Goal: Task Accomplishment & Management: Complete application form

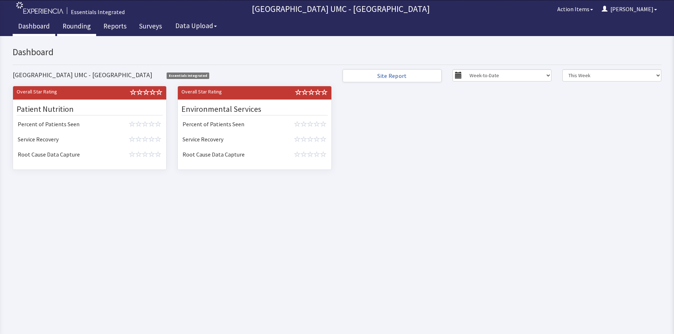
click at [70, 26] on link "Rounding" at bounding box center [76, 27] width 39 height 18
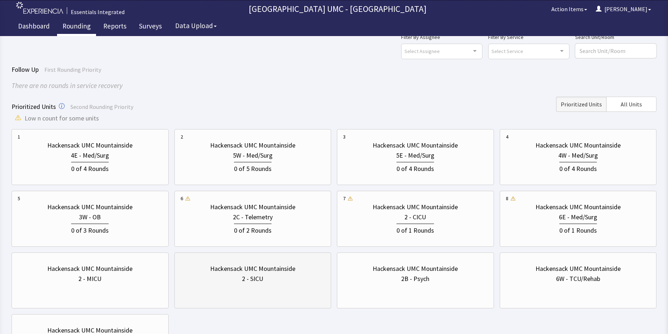
scroll to position [36, 0]
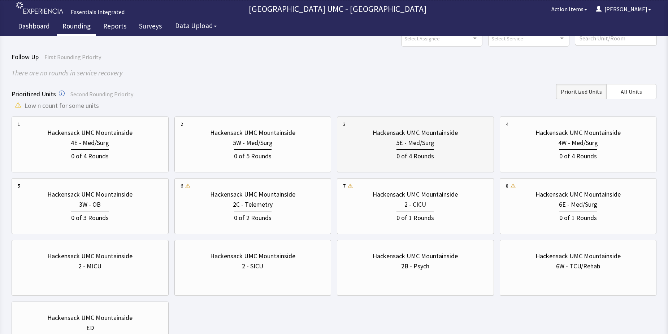
click at [417, 150] on div "0 of 4 Rounds" at bounding box center [416, 156] width 38 height 12
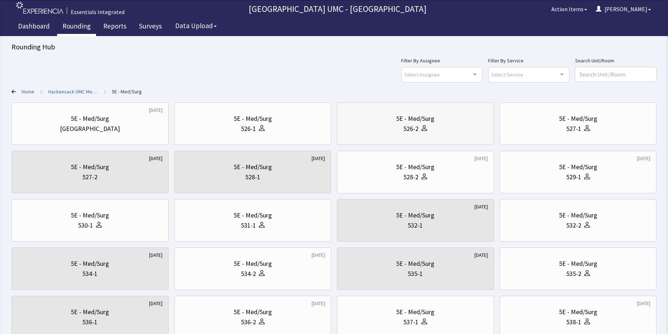
click at [417, 127] on div "526-2" at bounding box center [410, 129] width 15 height 10
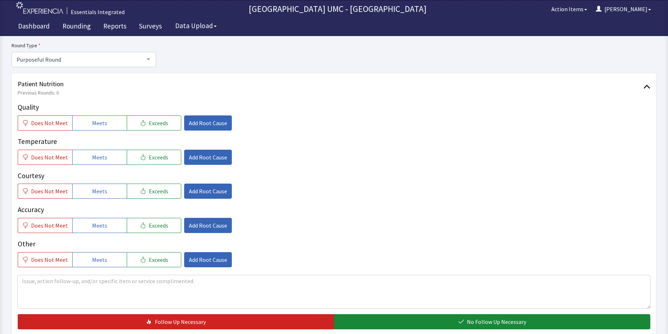
scroll to position [72, 0]
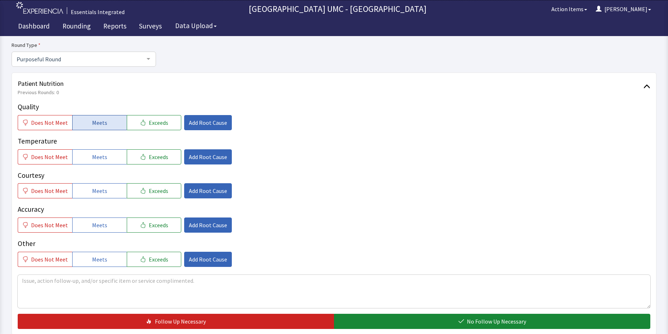
click at [98, 122] on span "Meets" at bounding box center [99, 122] width 15 height 9
drag, startPoint x: 92, startPoint y: 157, endPoint x: 92, endPoint y: 178, distance: 21.3
click at [92, 157] on span "Meets" at bounding box center [99, 157] width 15 height 9
click at [93, 192] on span "Meets" at bounding box center [99, 191] width 15 height 9
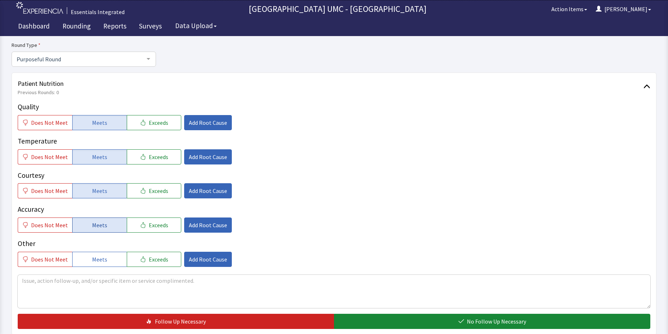
click at [93, 230] on button "Meets" at bounding box center [99, 225] width 55 height 15
click at [94, 257] on span "Meets" at bounding box center [99, 259] width 15 height 9
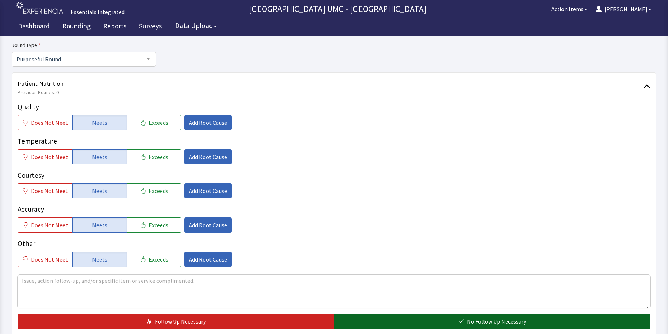
click at [409, 327] on button "No Follow Up Necessary" at bounding box center [492, 321] width 316 height 15
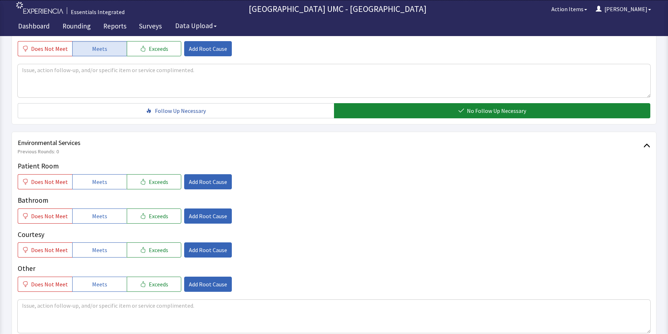
scroll to position [289, 0]
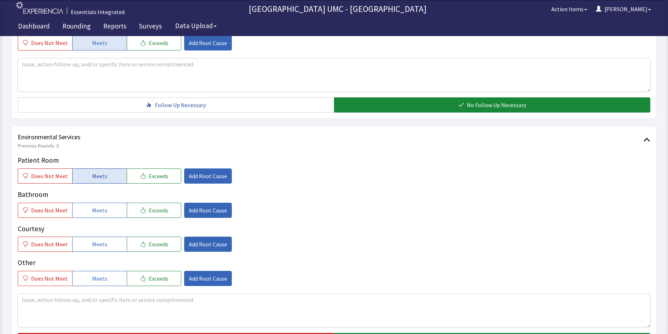
click at [101, 176] on span "Meets" at bounding box center [99, 176] width 15 height 9
click at [98, 210] on span "Meets" at bounding box center [99, 210] width 15 height 9
click at [95, 248] on span "Meets" at bounding box center [99, 244] width 15 height 9
click at [94, 276] on span "Meets" at bounding box center [99, 278] width 15 height 9
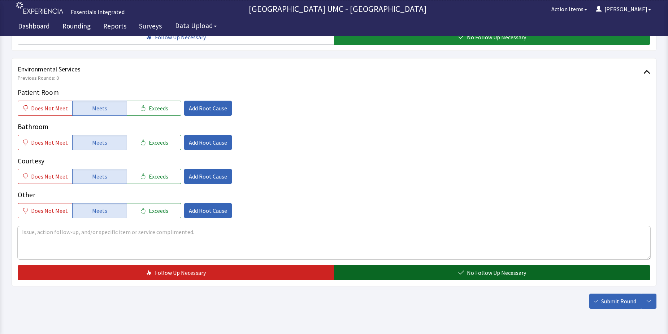
scroll to position [361, 0]
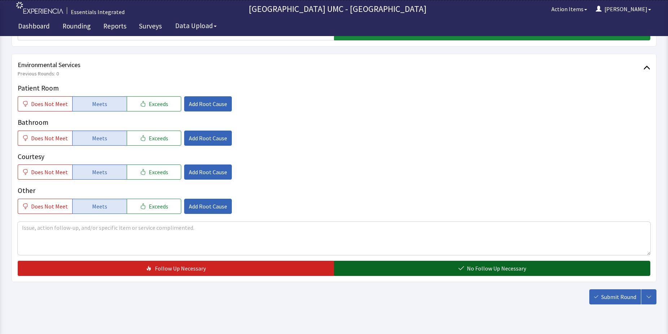
click at [456, 264] on button "No Follow Up Necessary" at bounding box center [492, 268] width 316 height 15
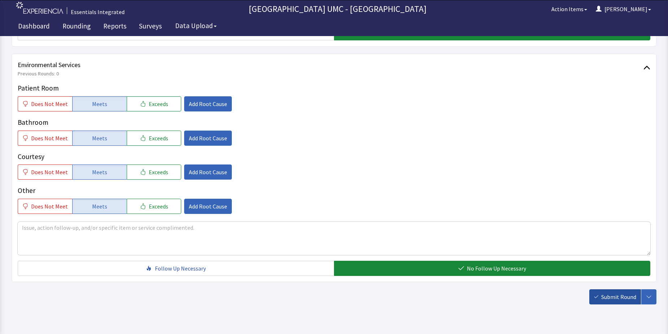
click at [610, 295] on span "Submit Round" at bounding box center [618, 297] width 35 height 9
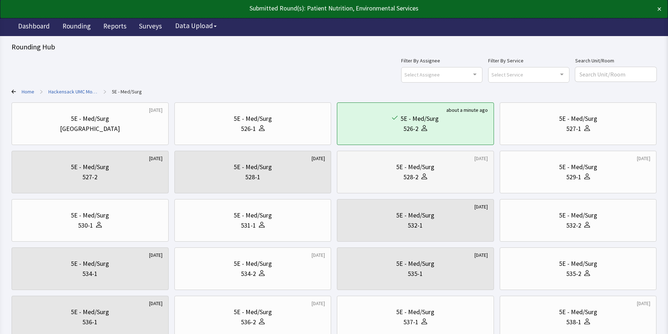
click at [419, 176] on div at bounding box center [423, 177] width 9 height 10
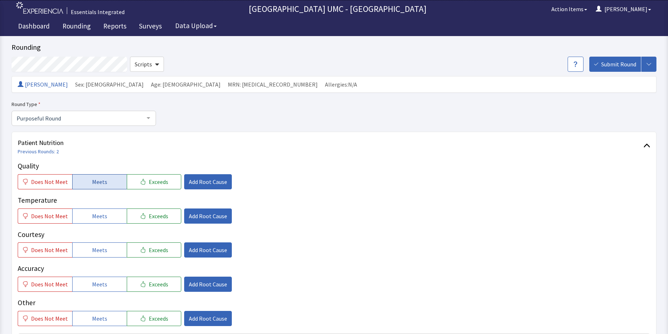
scroll to position [36, 0]
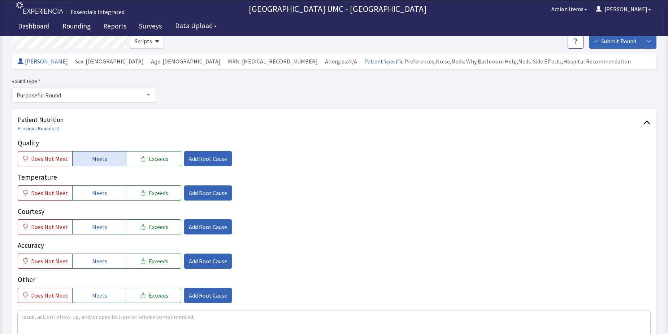
click at [93, 159] on span "Meets" at bounding box center [99, 159] width 15 height 9
click at [88, 192] on button "Meets" at bounding box center [99, 193] width 55 height 15
click at [99, 227] on span "Meets" at bounding box center [99, 227] width 15 height 9
drag, startPoint x: 99, startPoint y: 261, endPoint x: 98, endPoint y: 281, distance: 19.9
click at [99, 264] on span "Meets" at bounding box center [99, 261] width 15 height 9
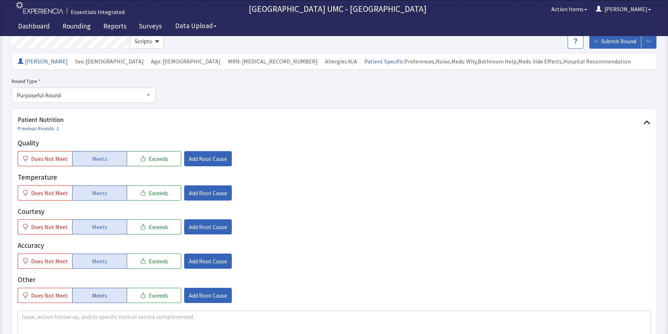
click at [95, 298] on span "Meets" at bounding box center [99, 295] width 15 height 9
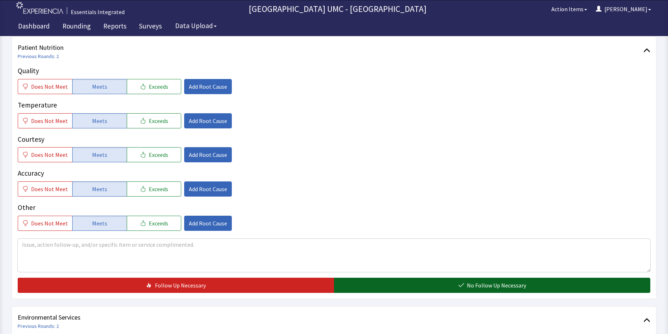
click at [504, 289] on span "No Follow Up Necessary" at bounding box center [496, 285] width 59 height 9
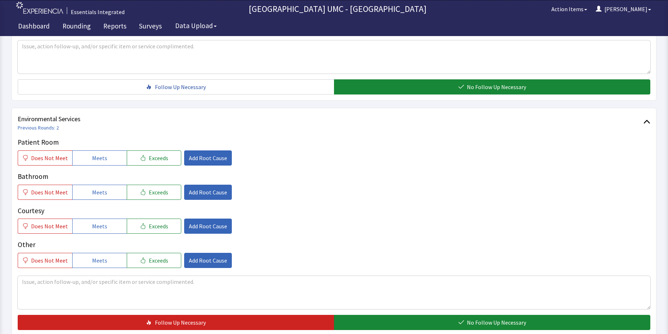
scroll to position [325, 0]
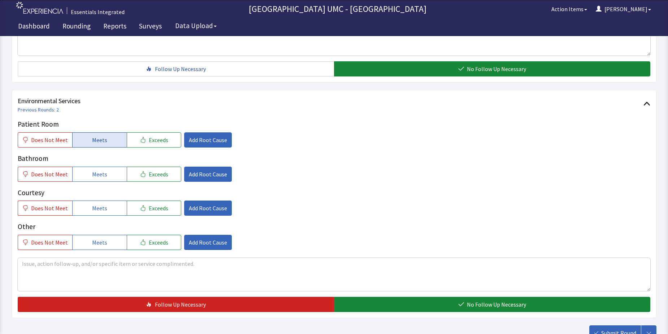
click at [93, 141] on span "Meets" at bounding box center [99, 140] width 15 height 9
drag, startPoint x: 94, startPoint y: 175, endPoint x: 103, endPoint y: 203, distance: 28.8
click at [95, 178] on span "Meets" at bounding box center [99, 174] width 15 height 9
click at [103, 203] on button "Meets" at bounding box center [99, 208] width 55 height 15
drag, startPoint x: 105, startPoint y: 245, endPoint x: 300, endPoint y: 277, distance: 198.1
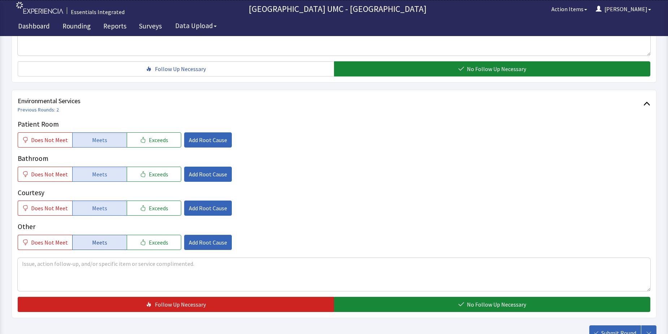
click at [105, 245] on button "Meets" at bounding box center [99, 242] width 55 height 15
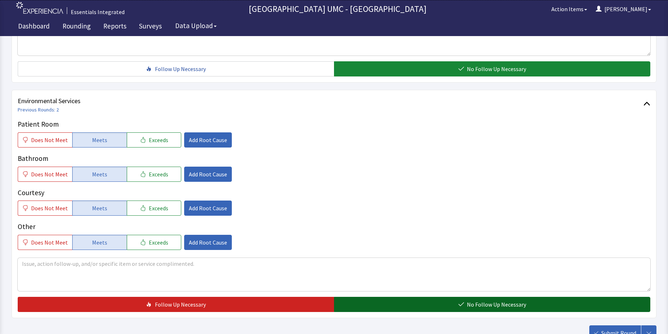
click at [464, 306] on icon "button" at bounding box center [461, 305] width 6 height 6
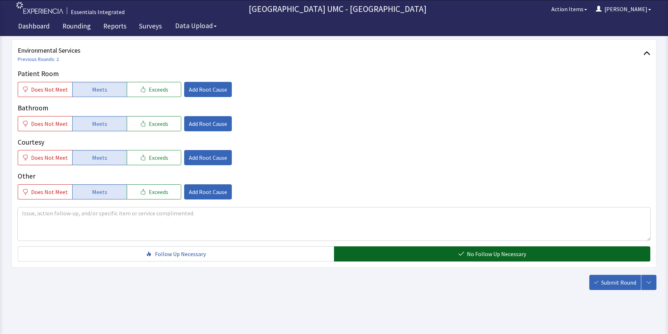
scroll to position [379, 0]
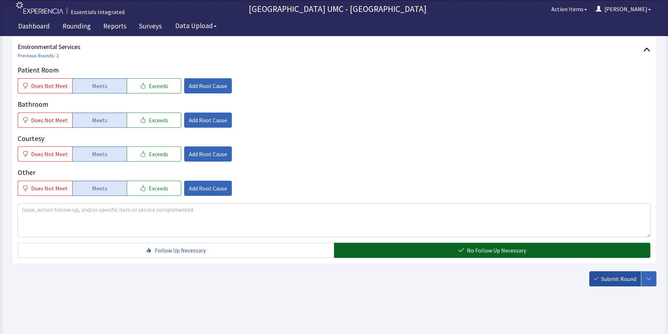
click at [619, 282] on span "Submit Round" at bounding box center [618, 279] width 35 height 9
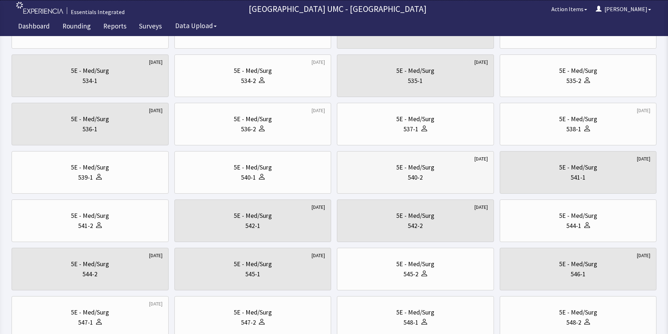
scroll to position [181, 0]
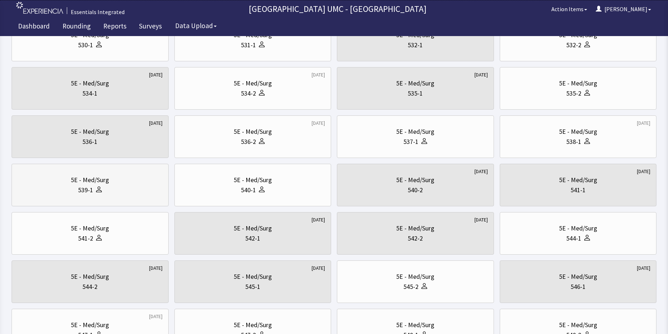
click at [99, 187] on icon at bounding box center [99, 190] width 6 height 6
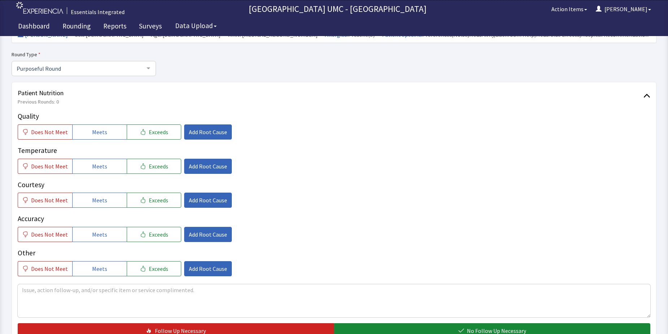
scroll to position [72, 0]
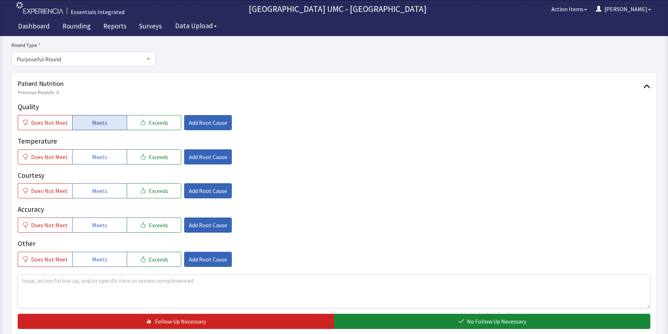
click at [102, 120] on span "Meets" at bounding box center [99, 122] width 15 height 9
drag, startPoint x: 97, startPoint y: 156, endPoint x: 97, endPoint y: 190, distance: 33.6
click at [97, 158] on span "Meets" at bounding box center [99, 157] width 15 height 9
click at [97, 190] on span "Meets" at bounding box center [99, 191] width 15 height 9
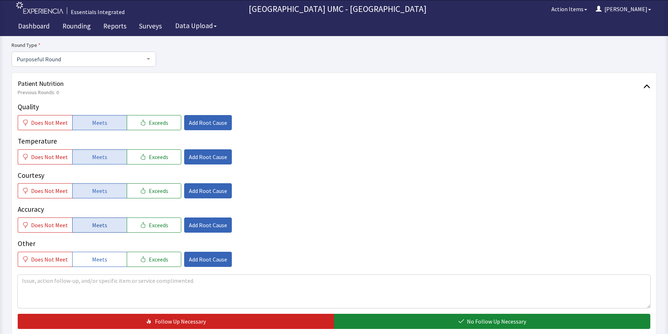
click at [99, 220] on button "Meets" at bounding box center [99, 225] width 55 height 15
click at [99, 258] on span "Meets" at bounding box center [99, 259] width 15 height 9
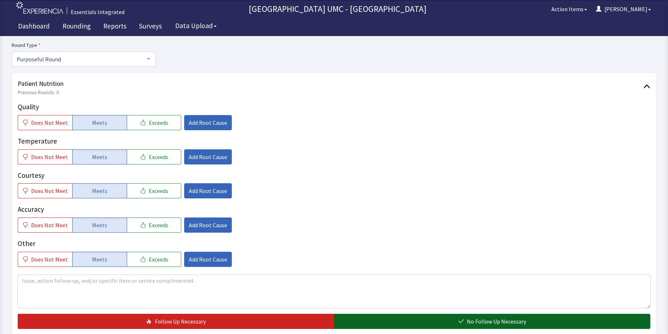
click at [478, 323] on span "No Follow Up Necessary" at bounding box center [496, 321] width 59 height 9
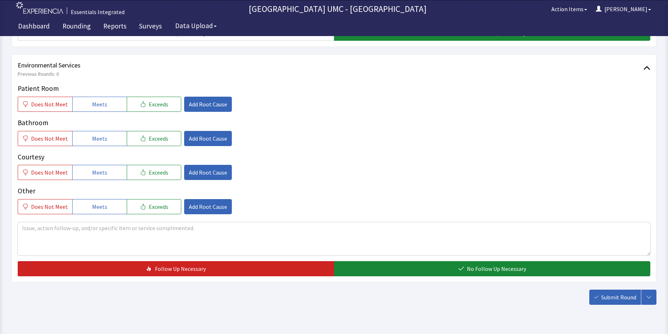
scroll to position [361, 0]
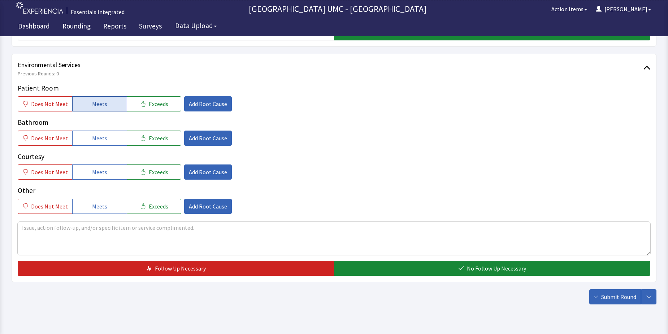
click at [99, 105] on span "Meets" at bounding box center [99, 104] width 15 height 9
click at [98, 140] on span "Meets" at bounding box center [99, 138] width 15 height 9
click at [100, 175] on span "Meets" at bounding box center [99, 172] width 15 height 9
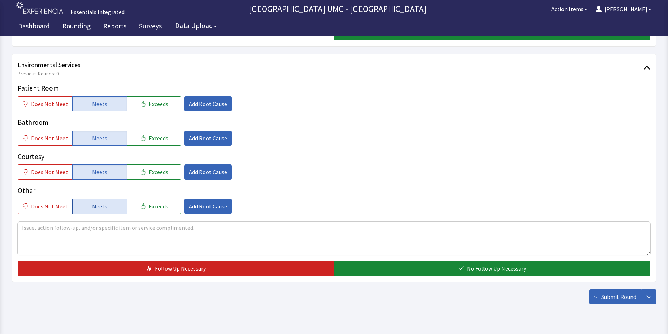
click at [103, 211] on span "Meets" at bounding box center [99, 206] width 15 height 9
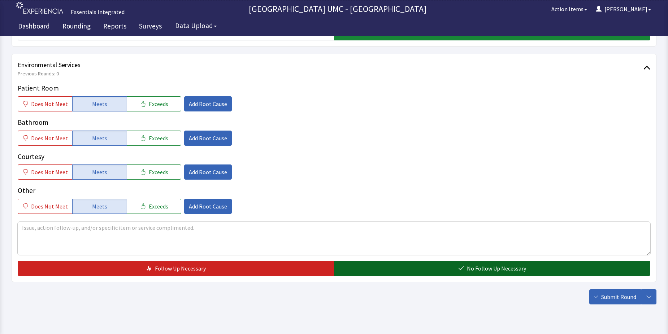
click at [505, 270] on span "No Follow Up Necessary" at bounding box center [496, 268] width 59 height 9
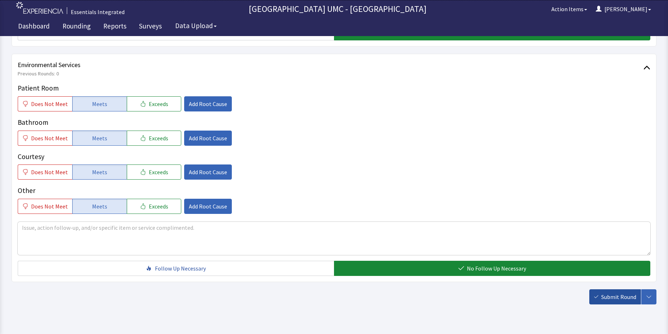
click at [615, 297] on span "Submit Round" at bounding box center [618, 297] width 35 height 9
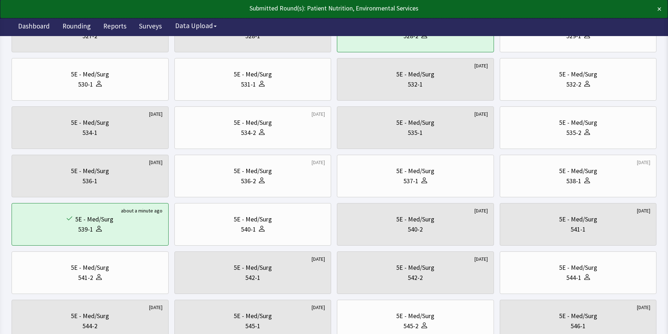
scroll to position [144, 0]
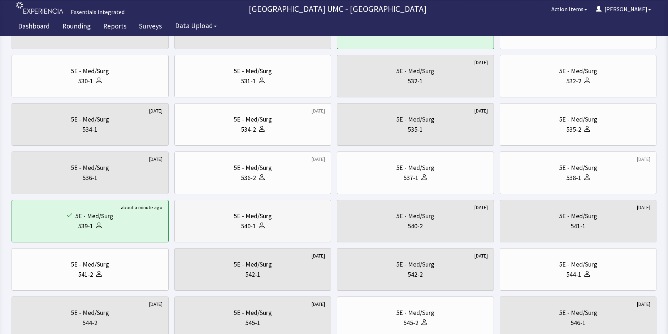
click at [261, 221] on div at bounding box center [260, 226] width 9 height 10
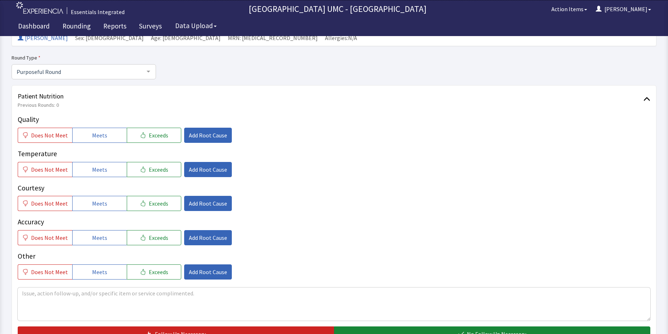
scroll to position [72, 0]
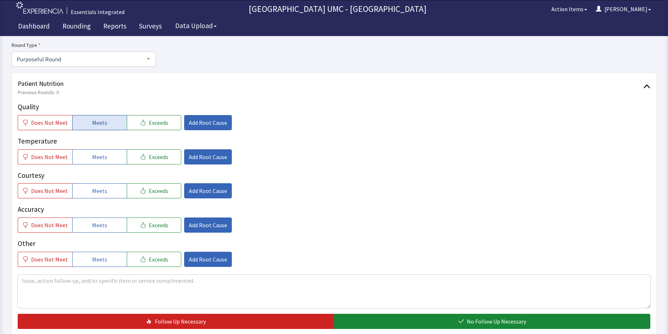
click at [105, 123] on button "Meets" at bounding box center [99, 122] width 55 height 15
click at [102, 156] on span "Meets" at bounding box center [99, 157] width 15 height 9
drag, startPoint x: 104, startPoint y: 185, endPoint x: 108, endPoint y: 222, distance: 37.4
click at [104, 187] on button "Meets" at bounding box center [99, 190] width 55 height 15
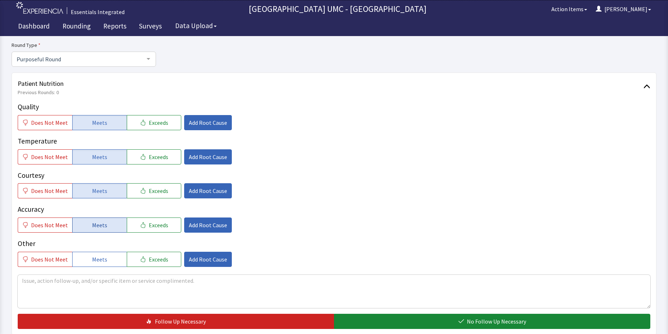
click at [97, 225] on span "Meets" at bounding box center [99, 225] width 15 height 9
drag, startPoint x: 96, startPoint y: 258, endPoint x: 143, endPoint y: 268, distance: 47.9
click at [103, 260] on span "Meets" at bounding box center [99, 259] width 15 height 9
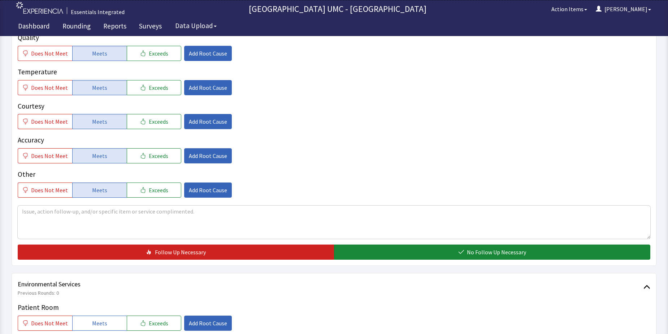
scroll to position [144, 0]
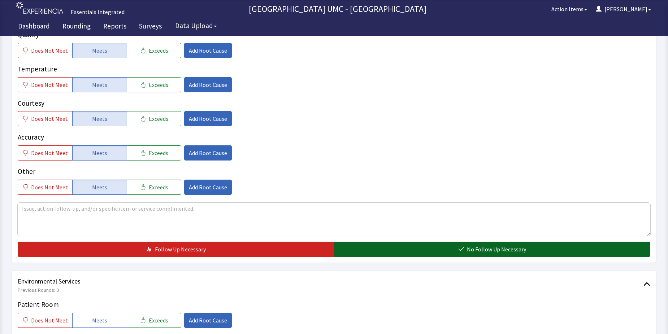
click at [467, 250] on button "No Follow Up Necessary" at bounding box center [492, 249] width 316 height 15
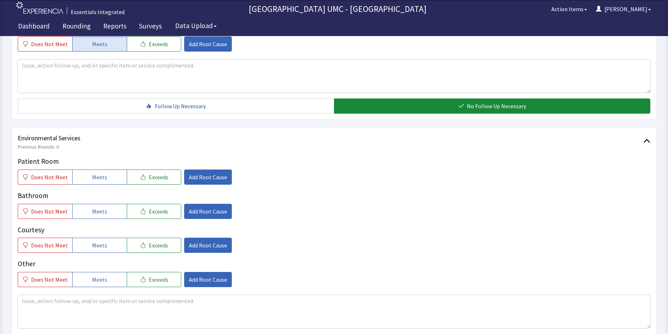
scroll to position [289, 0]
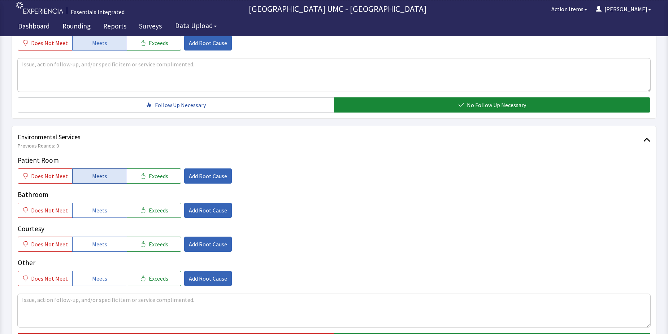
click at [103, 179] on span "Meets" at bounding box center [99, 176] width 15 height 9
drag, startPoint x: 97, startPoint y: 209, endPoint x: 107, endPoint y: 239, distance: 31.6
click at [98, 217] on button "Meets" at bounding box center [99, 210] width 55 height 15
click at [107, 246] on button "Meets" at bounding box center [99, 244] width 55 height 15
drag, startPoint x: 98, startPoint y: 281, endPoint x: 103, endPoint y: 281, distance: 5.1
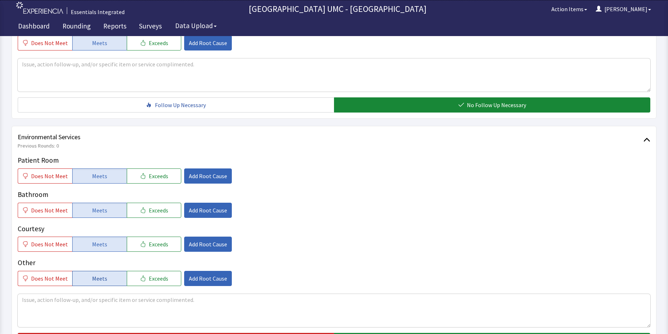
click at [100, 281] on span "Meets" at bounding box center [99, 278] width 15 height 9
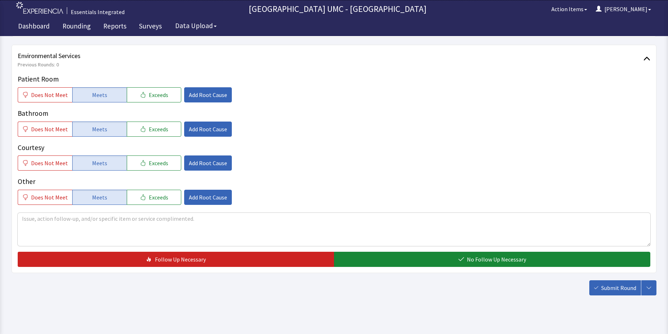
scroll to position [379, 0]
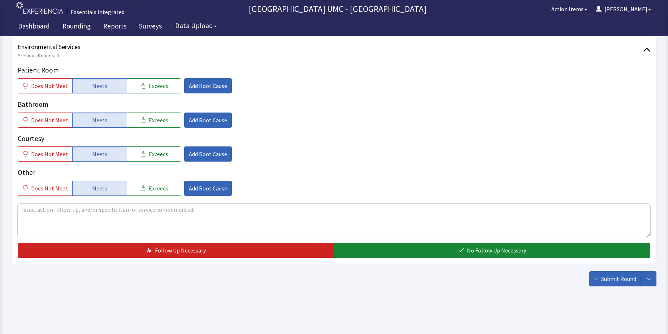
drag, startPoint x: 450, startPoint y: 249, endPoint x: 534, endPoint y: 273, distance: 87.7
click at [450, 249] on button "No Follow Up Necessary" at bounding box center [492, 250] width 316 height 15
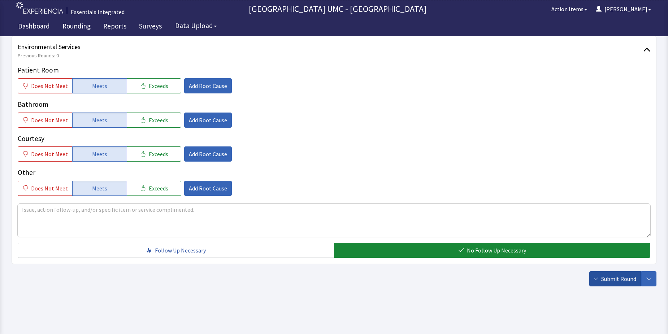
click at [620, 280] on span "Submit Round" at bounding box center [618, 279] width 35 height 9
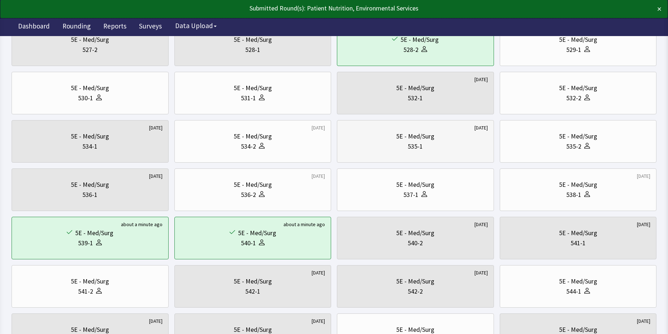
scroll to position [144, 0]
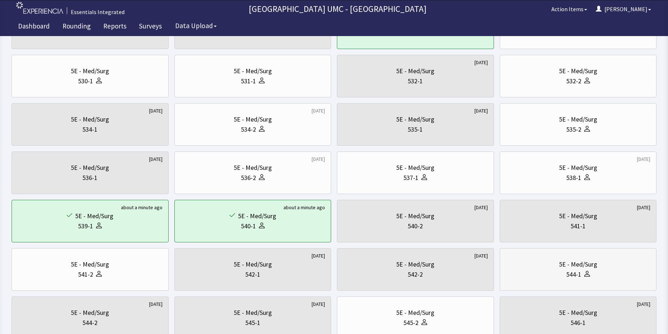
click at [567, 274] on div "544-1" at bounding box center [573, 275] width 15 height 10
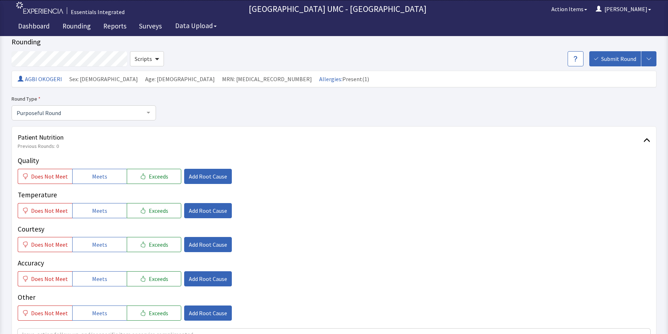
scroll to position [36, 0]
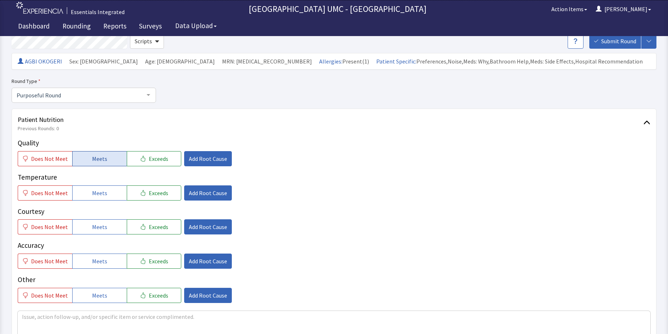
click at [103, 162] on span "Meets" at bounding box center [99, 159] width 15 height 9
click at [96, 197] on span "Meets" at bounding box center [99, 193] width 15 height 9
drag, startPoint x: 93, startPoint y: 223, endPoint x: 102, endPoint y: 265, distance: 42.8
click at [93, 225] on span "Meets" at bounding box center [99, 227] width 15 height 9
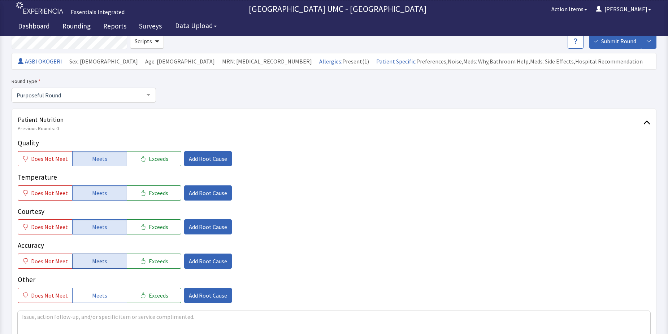
click at [99, 259] on span "Meets" at bounding box center [99, 261] width 15 height 9
drag, startPoint x: 94, startPoint y: 298, endPoint x: 190, endPoint y: 296, distance: 96.8
click at [99, 299] on span "Meets" at bounding box center [99, 295] width 15 height 9
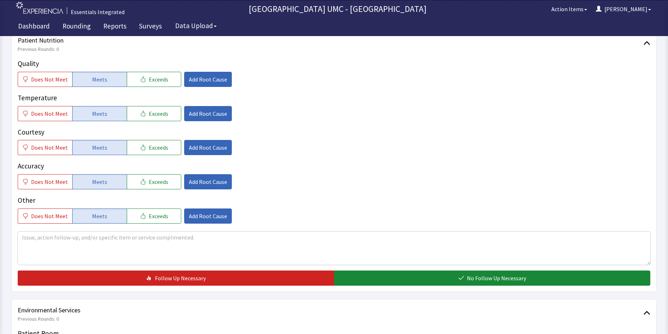
scroll to position [144, 0]
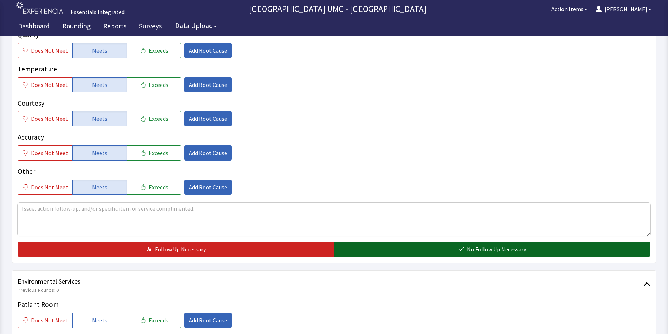
click at [388, 252] on button "No Follow Up Necessary" at bounding box center [492, 249] width 316 height 15
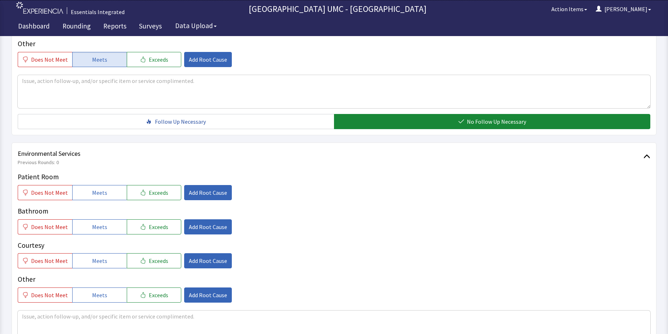
scroll to position [325, 0]
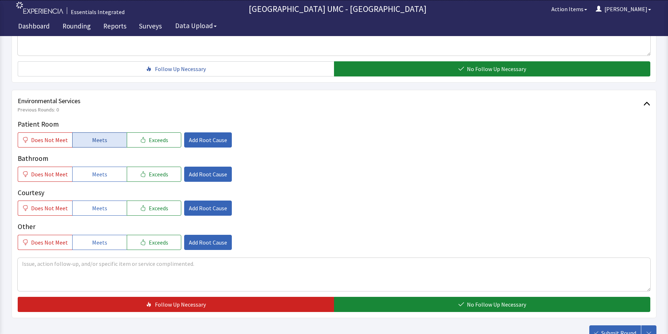
click at [103, 143] on span "Meets" at bounding box center [99, 140] width 15 height 9
click at [97, 178] on span "Meets" at bounding box center [99, 174] width 15 height 9
drag, startPoint x: 94, startPoint y: 209, endPoint x: 99, endPoint y: 249, distance: 40.5
click at [94, 215] on button "Meets" at bounding box center [99, 208] width 55 height 15
drag, startPoint x: 100, startPoint y: 238, endPoint x: 145, endPoint y: 260, distance: 50.9
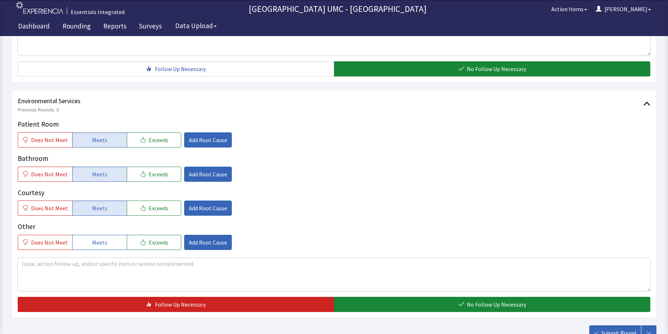
click at [100, 241] on button "Meets" at bounding box center [99, 242] width 55 height 15
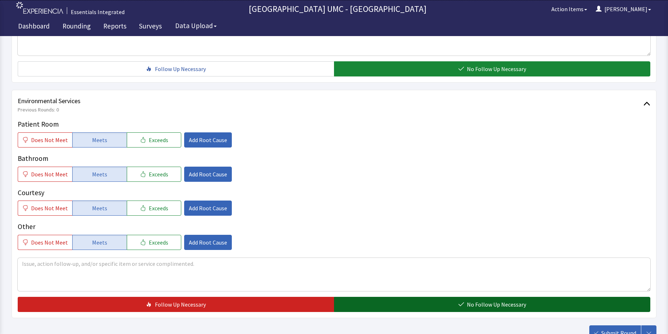
click at [437, 307] on button "No Follow Up Necessary" at bounding box center [492, 304] width 316 height 15
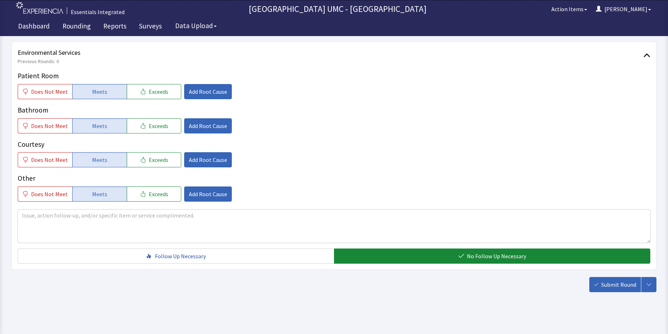
scroll to position [379, 0]
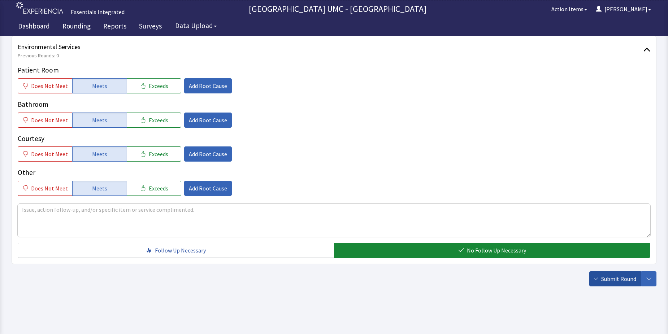
click at [617, 281] on span "Submit Round" at bounding box center [618, 279] width 35 height 9
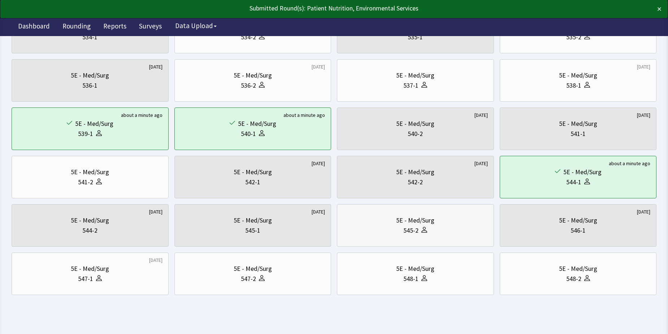
scroll to position [246, 0]
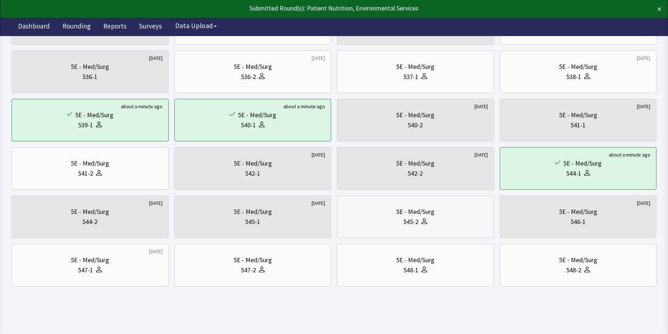
click at [417, 221] on div "545-2" at bounding box center [410, 222] width 15 height 10
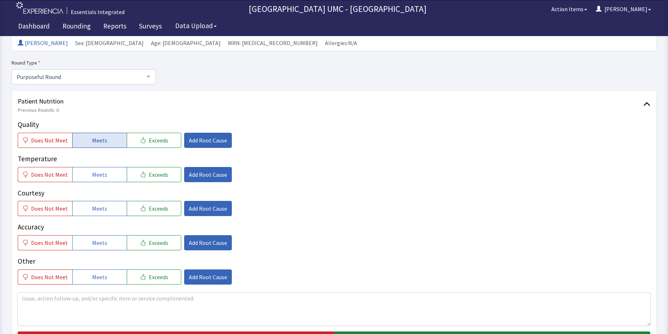
scroll to position [72, 0]
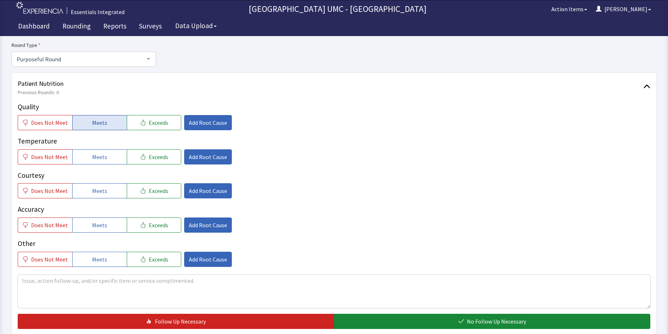
click at [102, 125] on span "Meets" at bounding box center [99, 122] width 15 height 9
click at [96, 161] on button "Meets" at bounding box center [99, 157] width 55 height 15
drag, startPoint x: 93, startPoint y: 195, endPoint x: 109, endPoint y: 234, distance: 42.7
click at [93, 198] on button "Meets" at bounding box center [99, 190] width 55 height 15
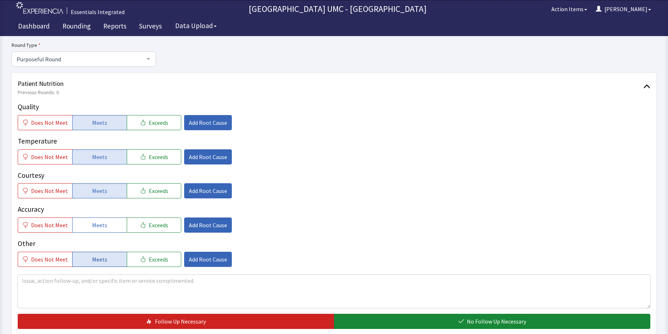
drag, startPoint x: 97, startPoint y: 228, endPoint x: 107, endPoint y: 254, distance: 27.2
click at [98, 232] on button "Meets" at bounding box center [99, 225] width 55 height 15
click at [106, 259] on button "Meets" at bounding box center [99, 259] width 55 height 15
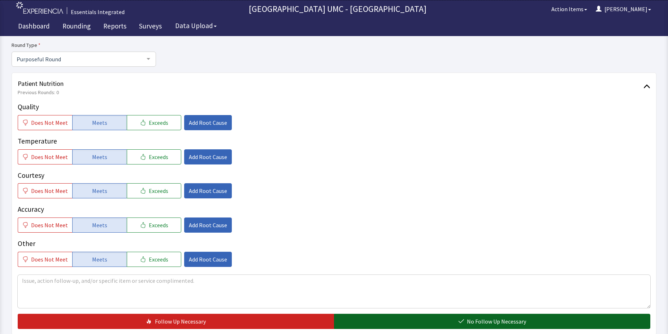
click at [441, 322] on button "No Follow Up Necessary" at bounding box center [492, 321] width 316 height 15
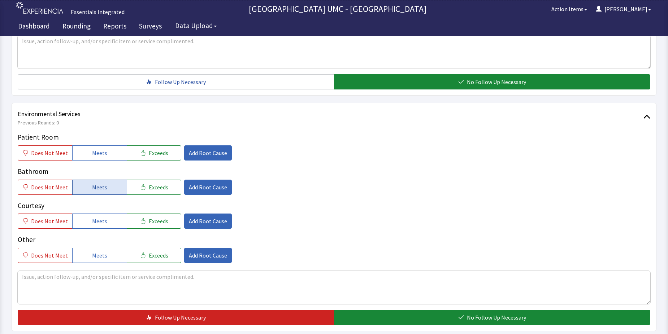
scroll to position [325, 0]
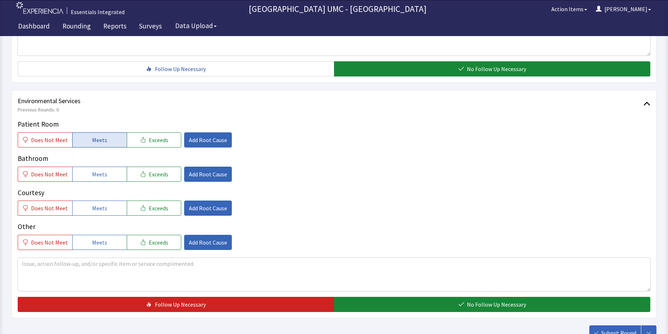
click at [99, 139] on span "Meets" at bounding box center [99, 140] width 15 height 9
drag, startPoint x: 95, startPoint y: 176, endPoint x: 97, endPoint y: 187, distance: 11.4
click at [96, 181] on button "Meets" at bounding box center [99, 174] width 55 height 15
drag, startPoint x: 98, startPoint y: 209, endPoint x: 98, endPoint y: 228, distance: 18.8
click at [98, 215] on button "Meets" at bounding box center [99, 208] width 55 height 15
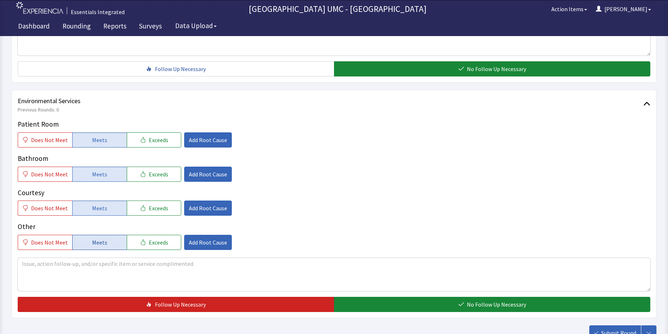
click at [102, 245] on span "Meets" at bounding box center [99, 242] width 15 height 9
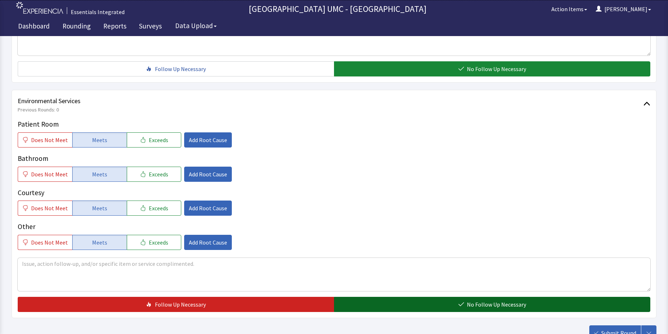
click at [453, 308] on button "No Follow Up Necessary" at bounding box center [492, 304] width 316 height 15
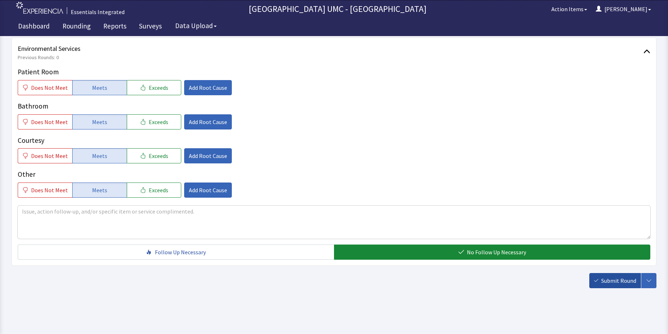
scroll to position [379, 0]
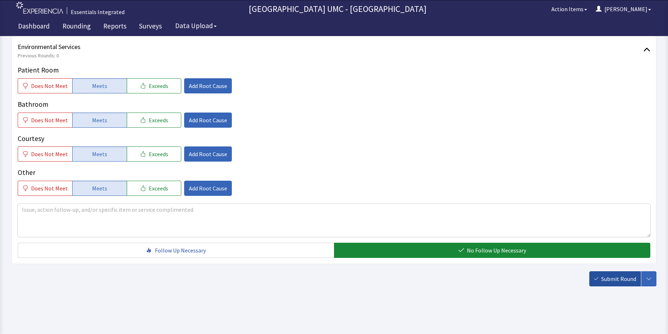
click at [616, 277] on span "Submit Round" at bounding box center [618, 279] width 35 height 9
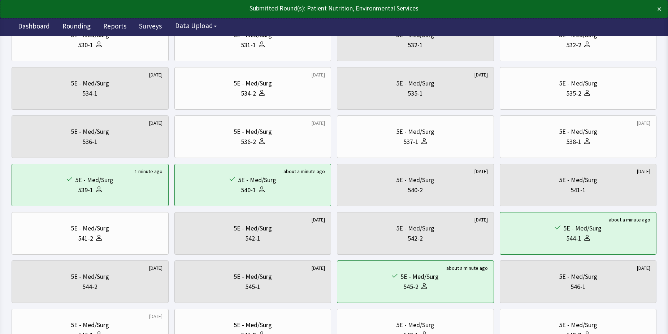
scroll to position [217, 0]
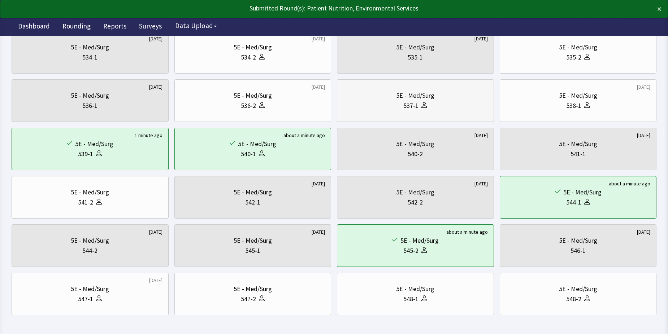
click at [423, 106] on icon at bounding box center [424, 106] width 6 height 3
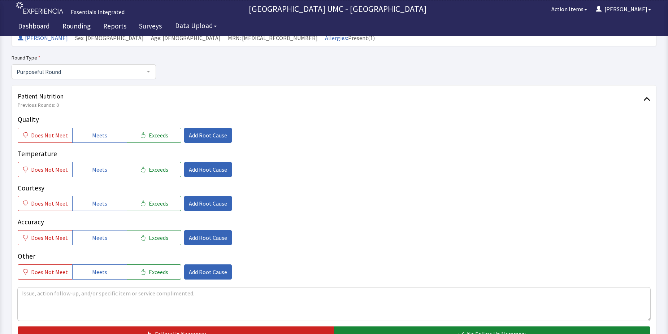
scroll to position [72, 0]
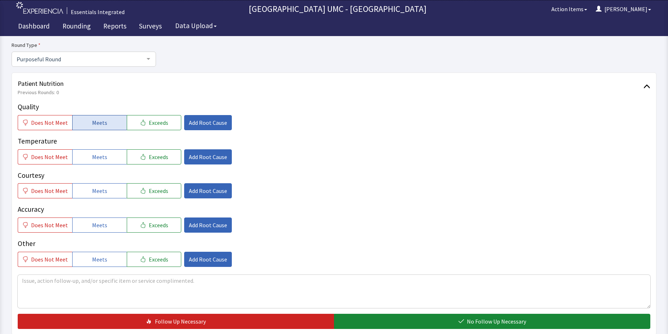
click at [103, 123] on span "Meets" at bounding box center [99, 122] width 15 height 9
drag, startPoint x: 91, startPoint y: 159, endPoint x: 90, endPoint y: 182, distance: 22.8
click at [92, 160] on span "Meets" at bounding box center [99, 157] width 15 height 9
click at [89, 196] on button "Meets" at bounding box center [99, 190] width 55 height 15
drag, startPoint x: 89, startPoint y: 229, endPoint x: 89, endPoint y: 247, distance: 18.4
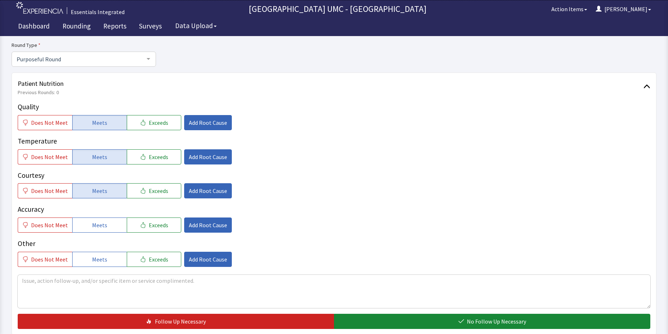
click at [89, 234] on div "Quality Does Not Meet Meets Exceeds Add Root Cause Temperature Does Not Meet Me…" at bounding box center [334, 184] width 633 height 165
drag, startPoint x: 88, startPoint y: 252, endPoint x: 110, endPoint y: 270, distance: 28.0
click at [93, 260] on button "Meets" at bounding box center [99, 259] width 55 height 15
click at [93, 223] on span "Meets" at bounding box center [99, 225] width 15 height 9
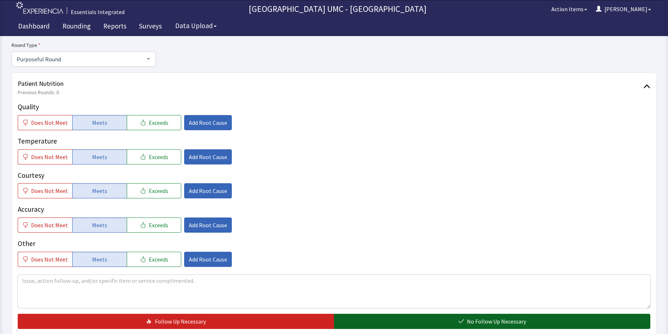
click at [451, 321] on button "No Follow Up Necessary" at bounding box center [492, 321] width 316 height 15
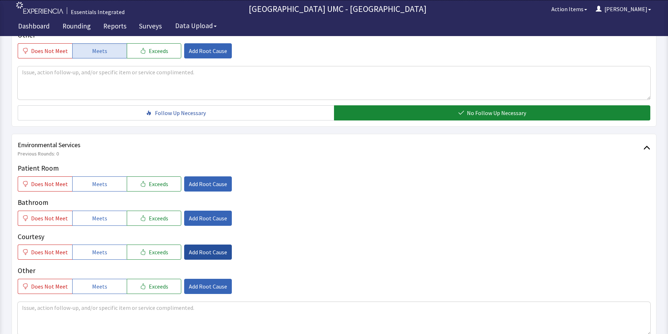
scroll to position [289, 0]
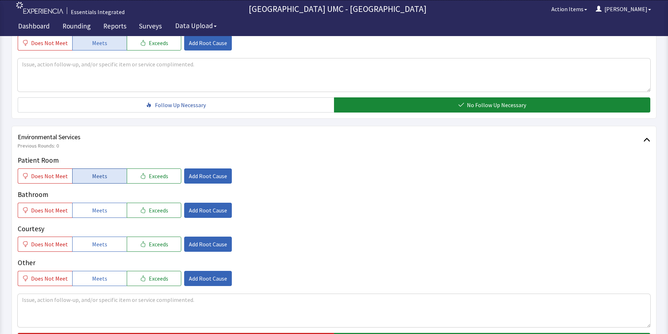
click at [99, 176] on span "Meets" at bounding box center [99, 176] width 15 height 9
drag, startPoint x: 97, startPoint y: 207, endPoint x: 98, endPoint y: 226, distance: 19.5
click at [97, 211] on span "Meets" at bounding box center [99, 210] width 15 height 9
drag, startPoint x: 98, startPoint y: 245, endPoint x: 100, endPoint y: 274, distance: 29.7
click at [98, 246] on span "Meets" at bounding box center [99, 244] width 15 height 9
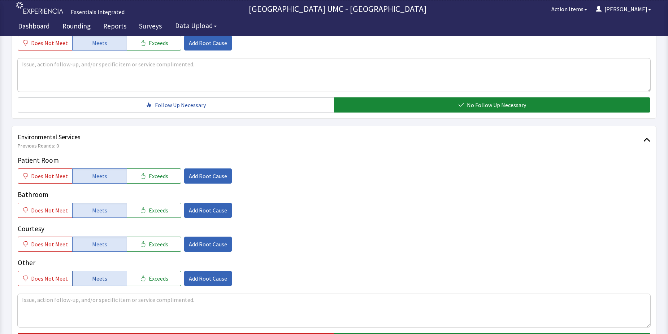
click at [100, 278] on span "Meets" at bounding box center [99, 278] width 15 height 9
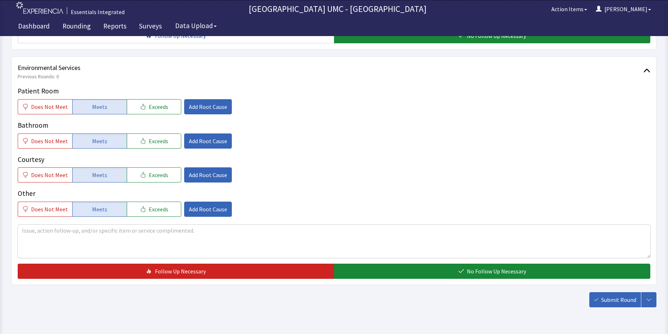
scroll to position [361, 0]
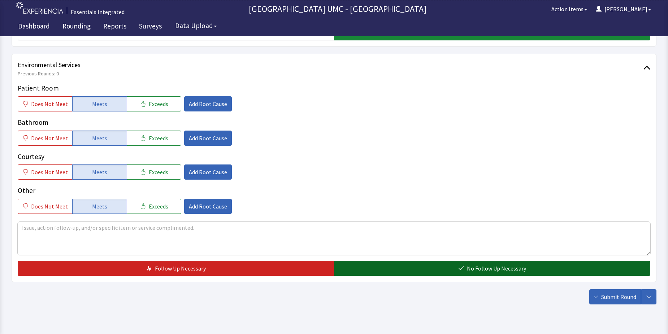
click at [428, 267] on button "No Follow Up Necessary" at bounding box center [492, 268] width 316 height 15
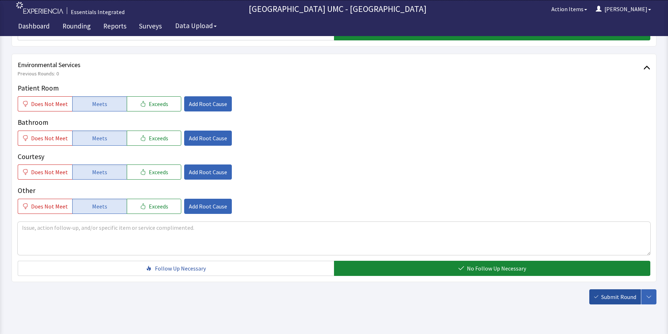
click at [615, 295] on span "Submit Round" at bounding box center [618, 297] width 35 height 9
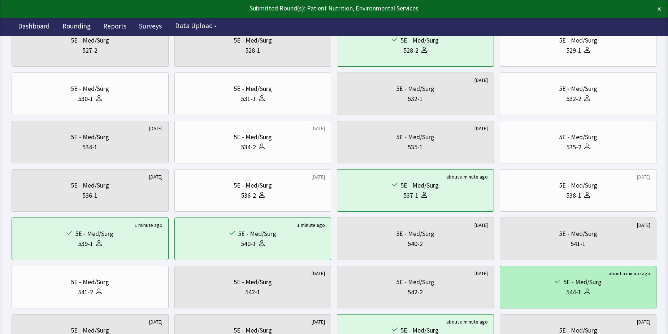
scroll to position [144, 0]
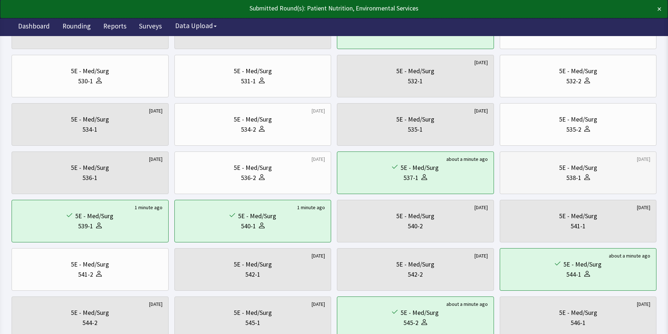
click at [585, 177] on icon at bounding box center [587, 177] width 6 height 6
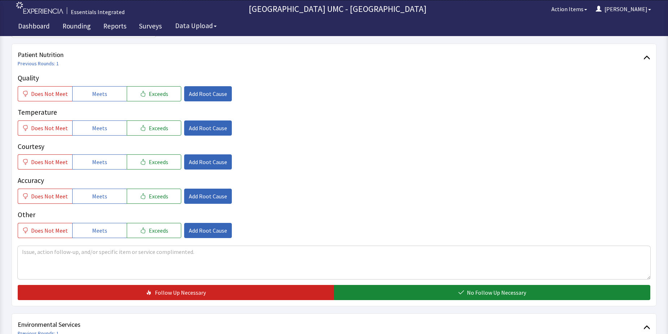
scroll to position [108, 0]
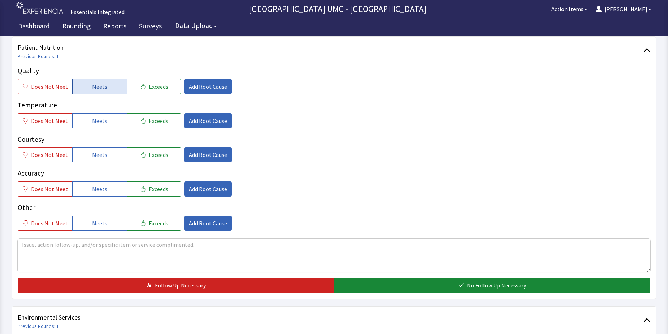
click at [108, 87] on button "Meets" at bounding box center [99, 86] width 55 height 15
drag, startPoint x: 94, startPoint y: 121, endPoint x: 96, endPoint y: 156, distance: 35.5
click at [94, 132] on div "Quality Does Not Meet Meets Exceeds Add Root Cause Temperature Does Not Meet Me…" at bounding box center [334, 148] width 633 height 165
click at [96, 159] on span "Meets" at bounding box center [99, 155] width 15 height 9
drag, startPoint x: 108, startPoint y: 125, endPoint x: 99, endPoint y: 180, distance: 55.6
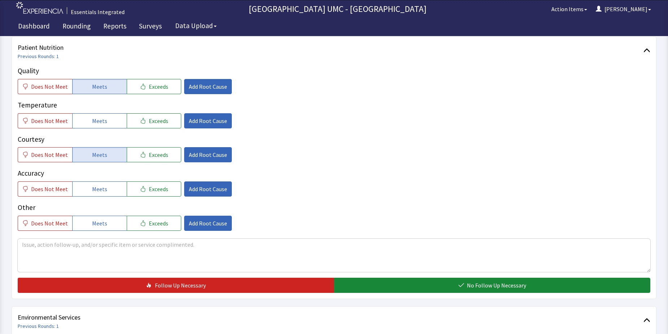
click at [105, 139] on div "Quality Does Not Meet Meets Exceeds Add Root Cause Temperature Does Not Meet Me…" at bounding box center [334, 148] width 633 height 165
click at [97, 187] on span "Meets" at bounding box center [99, 189] width 15 height 9
click at [105, 125] on button "Meets" at bounding box center [99, 120] width 55 height 15
click at [102, 228] on span "Meets" at bounding box center [99, 223] width 15 height 9
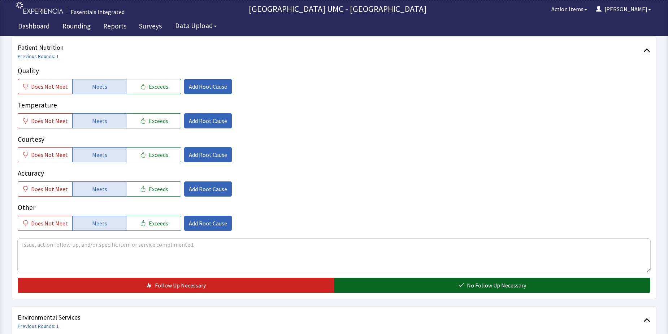
click at [473, 281] on button "No Follow Up Necessary" at bounding box center [492, 285] width 316 height 15
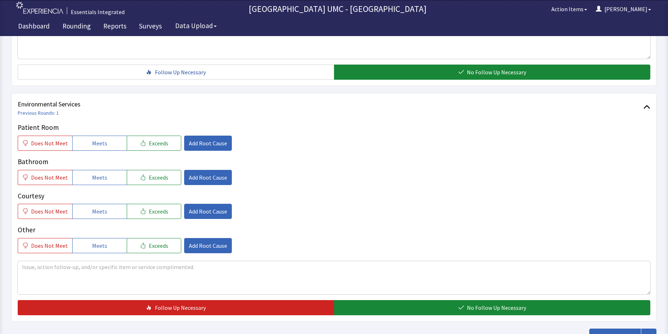
scroll to position [325, 0]
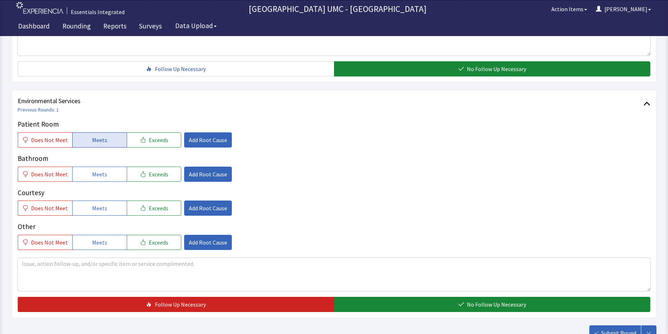
click at [107, 143] on button "Meets" at bounding box center [99, 140] width 55 height 15
drag, startPoint x: 105, startPoint y: 172, endPoint x: 105, endPoint y: 179, distance: 6.9
click at [105, 173] on button "Meets" at bounding box center [99, 174] width 55 height 15
click at [102, 205] on span "Meets" at bounding box center [99, 208] width 15 height 9
click at [96, 239] on span "Meets" at bounding box center [99, 242] width 15 height 9
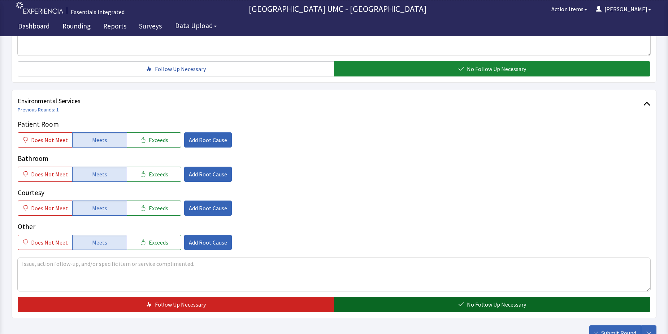
click at [445, 307] on button "No Follow Up Necessary" at bounding box center [492, 304] width 316 height 15
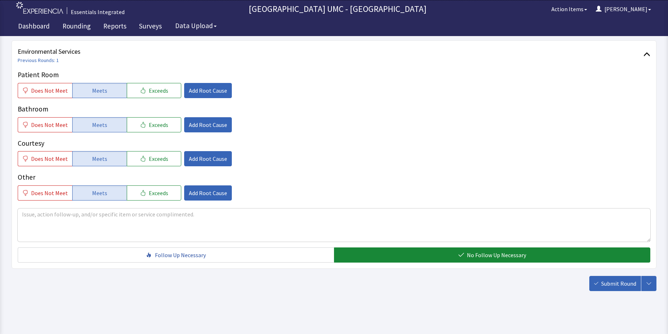
scroll to position [379, 0]
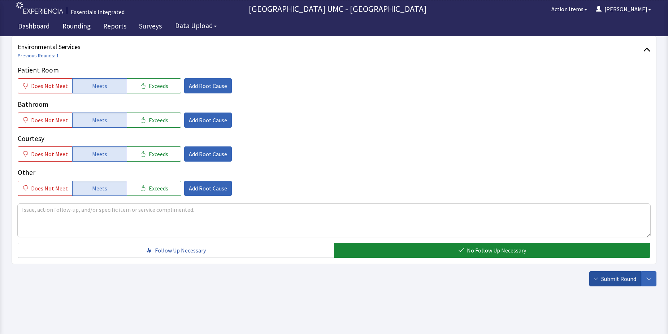
click at [609, 280] on span "Submit Round" at bounding box center [618, 279] width 35 height 9
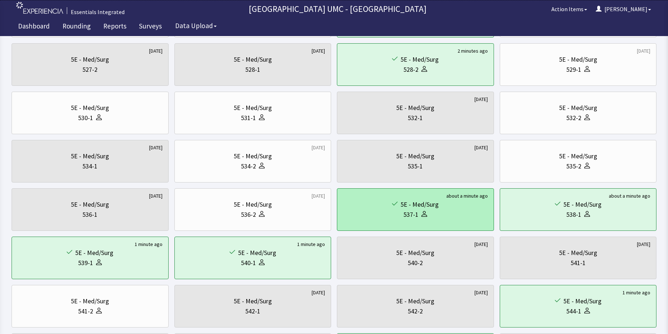
scroll to position [108, 0]
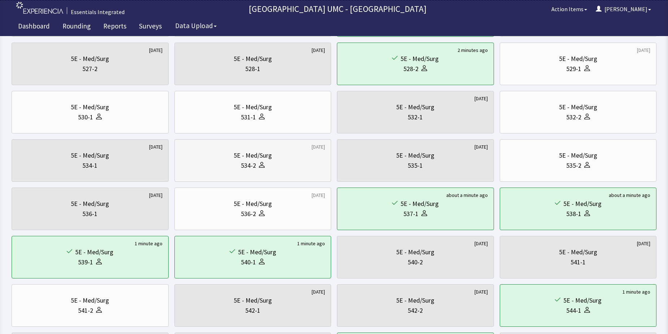
click at [282, 167] on div "534-2" at bounding box center [253, 166] width 145 height 10
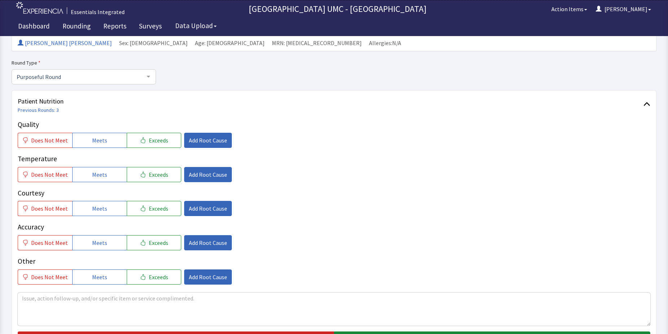
scroll to position [72, 0]
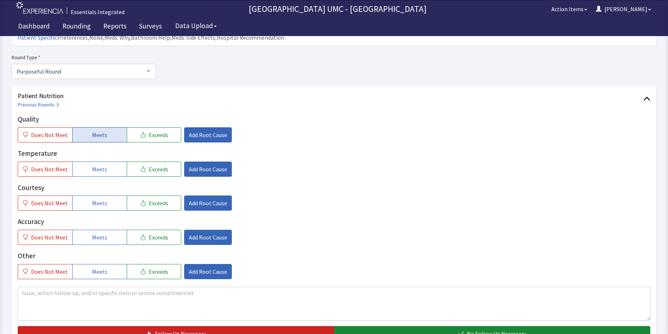
drag, startPoint x: 101, startPoint y: 121, endPoint x: 103, endPoint y: 142, distance: 21.4
click at [101, 131] on span "Meets" at bounding box center [99, 135] width 15 height 9
drag, startPoint x: 104, startPoint y: 158, endPoint x: 102, endPoint y: 174, distance: 16.8
click at [104, 162] on button "Meets" at bounding box center [99, 169] width 55 height 15
click at [102, 200] on div "Quality Does Not Meet Meets Exceeds Add Root Cause Temperature Does Not Meet Me…" at bounding box center [334, 196] width 633 height 165
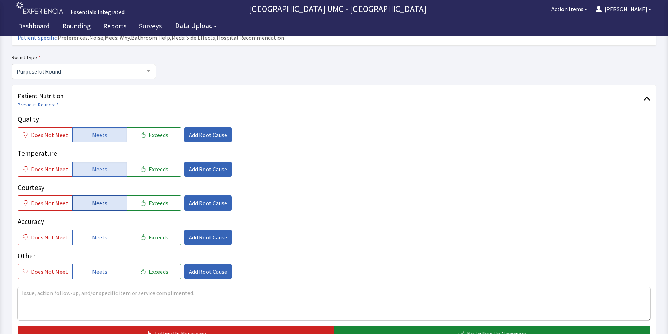
click at [102, 196] on button "Meets" at bounding box center [99, 203] width 55 height 15
drag, startPoint x: 108, startPoint y: 226, endPoint x: 108, endPoint y: 230, distance: 4.0
click at [108, 230] on button "Meets" at bounding box center [99, 237] width 55 height 15
click at [99, 268] on span "Meets" at bounding box center [99, 272] width 15 height 9
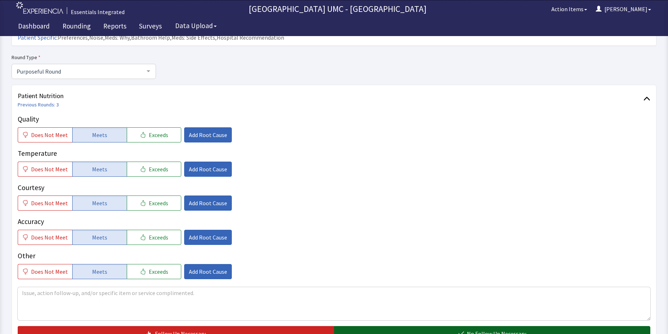
click at [481, 330] on span "No Follow Up Necessary" at bounding box center [496, 334] width 59 height 9
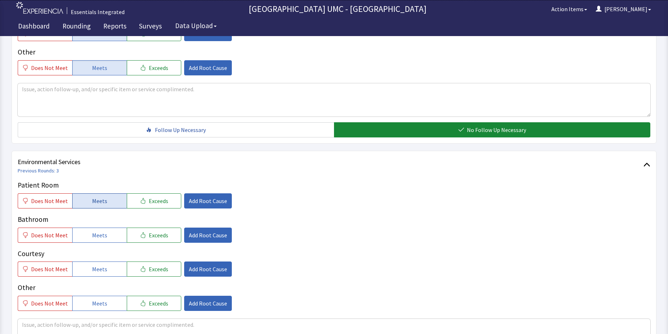
scroll to position [289, 0]
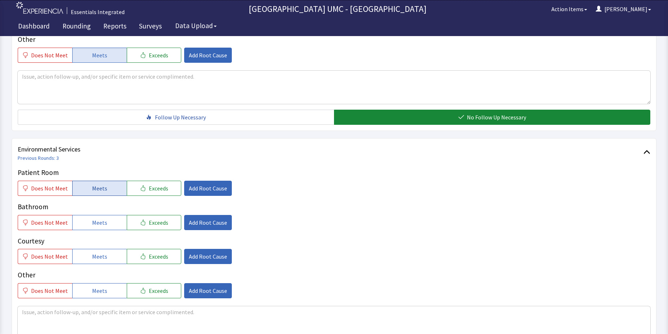
drag, startPoint x: 91, startPoint y: 179, endPoint x: 91, endPoint y: 196, distance: 17.4
click at [92, 184] on span "Meets" at bounding box center [99, 188] width 15 height 9
drag, startPoint x: 90, startPoint y: 211, endPoint x: 96, endPoint y: 228, distance: 18.2
click at [92, 218] on span "Meets" at bounding box center [99, 222] width 15 height 9
drag, startPoint x: 96, startPoint y: 243, endPoint x: 100, endPoint y: 257, distance: 14.3
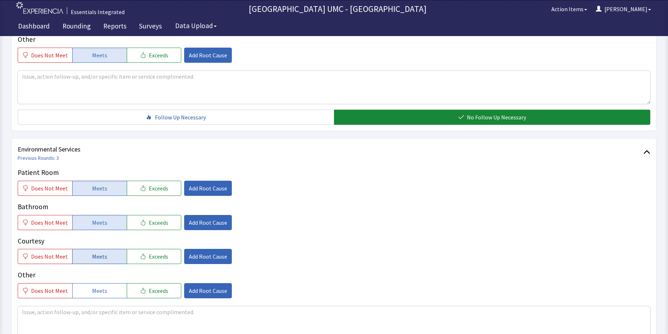
click at [96, 252] on span "Meets" at bounding box center [99, 256] width 15 height 9
drag, startPoint x: 94, startPoint y: 278, endPoint x: 226, endPoint y: 291, distance: 132.8
click at [106, 285] on button "Meets" at bounding box center [99, 290] width 55 height 15
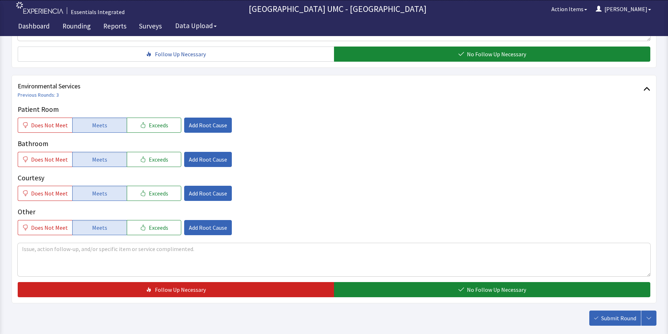
scroll to position [361, 0]
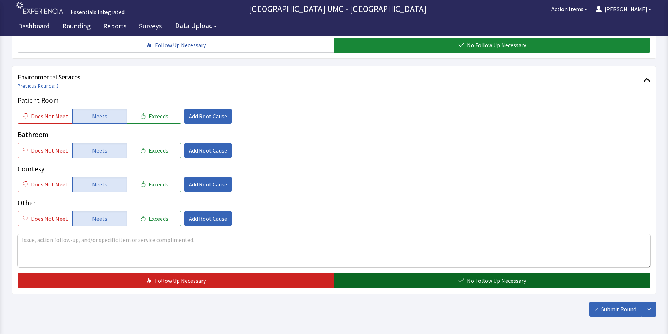
click at [446, 273] on button "No Follow Up Necessary" at bounding box center [492, 280] width 316 height 15
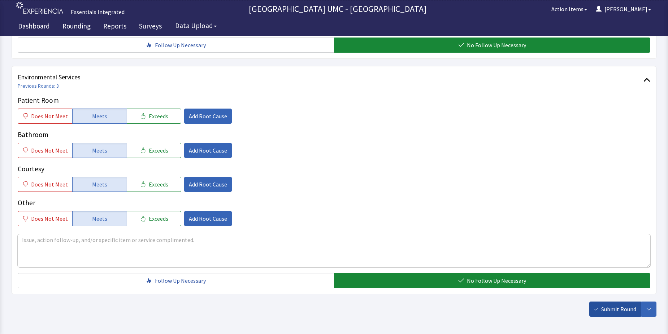
click at [610, 305] on span "Submit Round" at bounding box center [618, 309] width 35 height 9
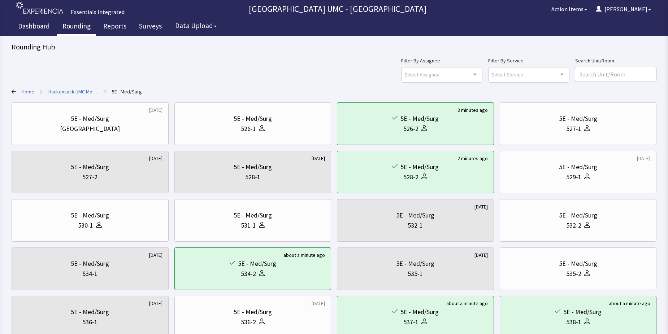
click at [75, 28] on link "Rounding" at bounding box center [76, 27] width 39 height 18
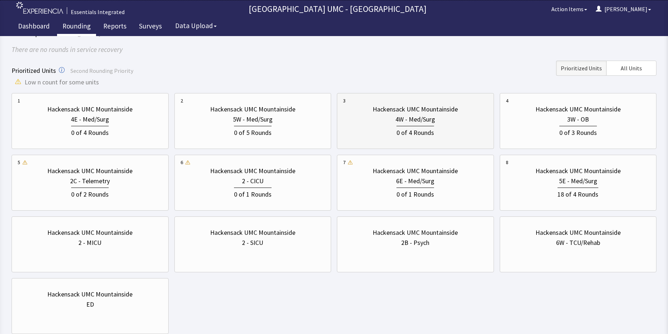
scroll to position [72, 0]
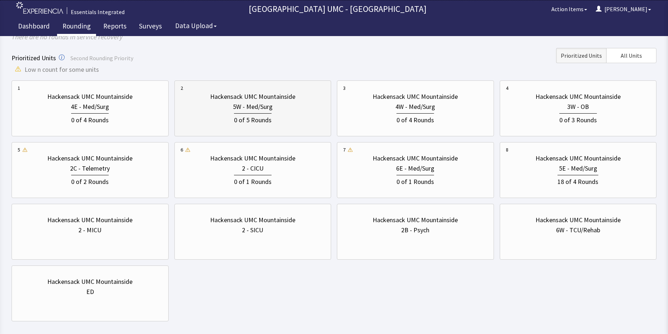
click at [254, 112] on div "5W - Med/Surg" at bounding box center [253, 107] width 40 height 10
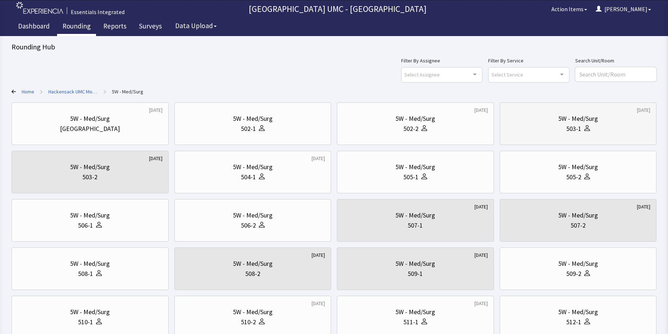
click at [572, 129] on div "503-1" at bounding box center [573, 129] width 15 height 10
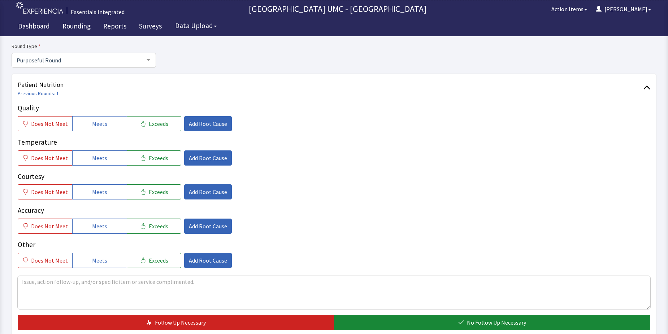
scroll to position [72, 0]
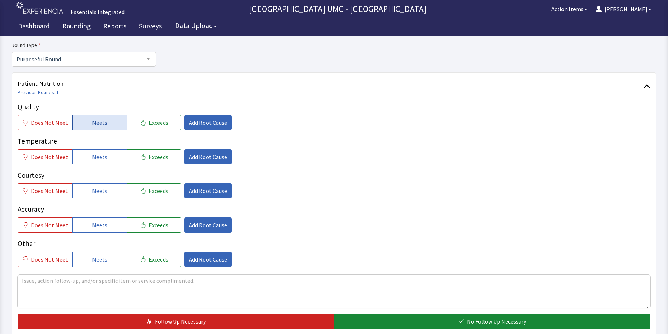
click at [94, 121] on span "Meets" at bounding box center [99, 122] width 15 height 9
drag, startPoint x: 91, startPoint y: 155, endPoint x: 92, endPoint y: 181, distance: 26.7
click at [92, 155] on span "Meets" at bounding box center [99, 157] width 15 height 9
drag, startPoint x: 92, startPoint y: 188, endPoint x: 92, endPoint y: 203, distance: 14.8
click at [92, 188] on span "Meets" at bounding box center [99, 191] width 15 height 9
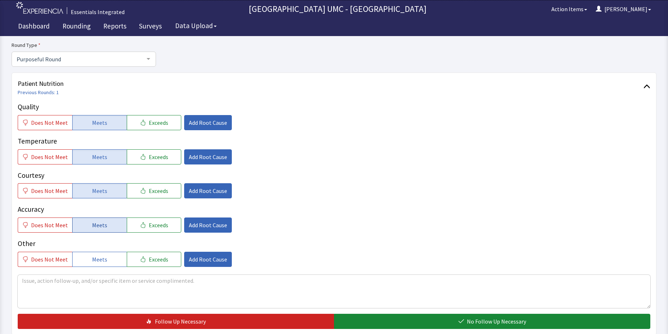
drag, startPoint x: 93, startPoint y: 225, endPoint x: 93, endPoint y: 232, distance: 6.9
click at [93, 227] on span "Meets" at bounding box center [99, 225] width 15 height 9
drag, startPoint x: 91, startPoint y: 258, endPoint x: 228, endPoint y: 289, distance: 140.6
click at [92, 258] on span "Meets" at bounding box center [99, 259] width 15 height 9
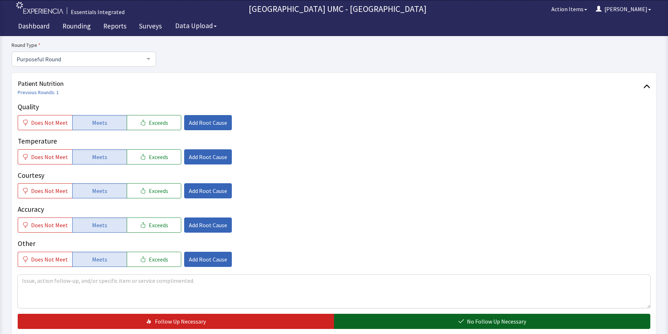
click at [402, 326] on button "No Follow Up Necessary" at bounding box center [492, 321] width 316 height 15
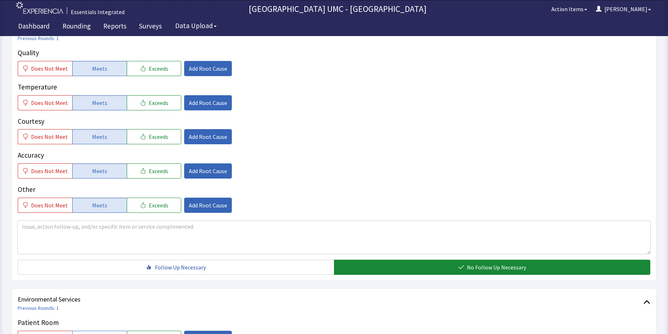
scroll to position [253, 0]
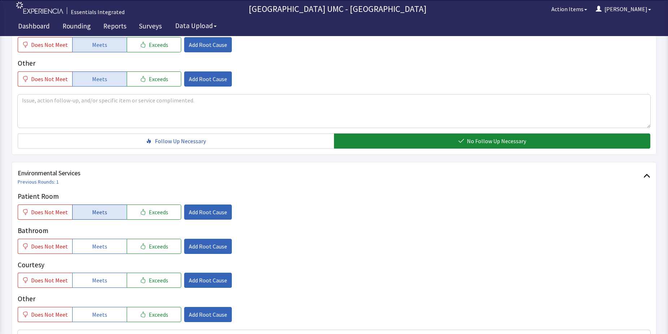
click at [94, 213] on span "Meets" at bounding box center [99, 212] width 15 height 9
drag, startPoint x: 97, startPoint y: 246, endPoint x: 99, endPoint y: 272, distance: 26.5
click at [97, 247] on span "Meets" at bounding box center [99, 246] width 15 height 9
drag, startPoint x: 96, startPoint y: 279, endPoint x: 101, endPoint y: 313, distance: 34.4
click at [96, 279] on span "Meets" at bounding box center [99, 280] width 15 height 9
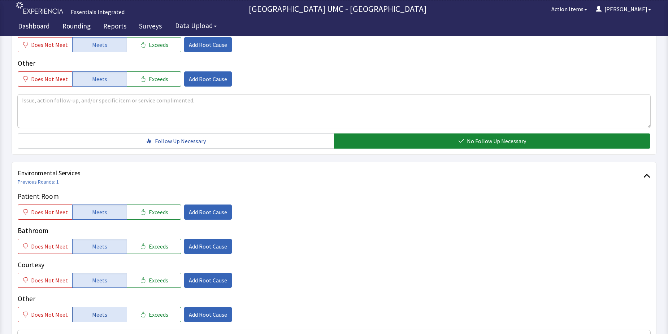
click at [95, 313] on span "Meets" at bounding box center [99, 315] width 15 height 9
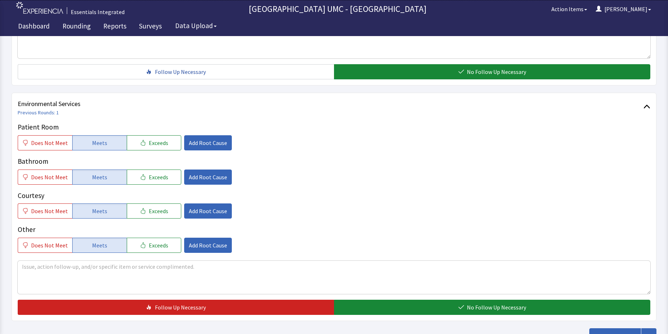
scroll to position [325, 0]
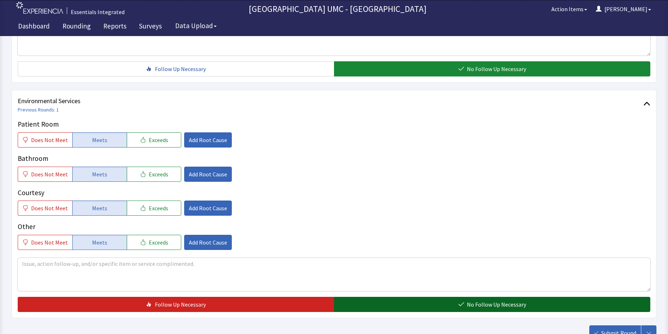
click at [462, 305] on icon "button" at bounding box center [461, 305] width 5 height 4
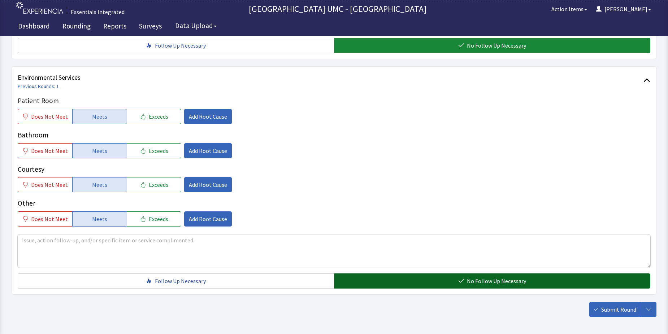
scroll to position [379, 0]
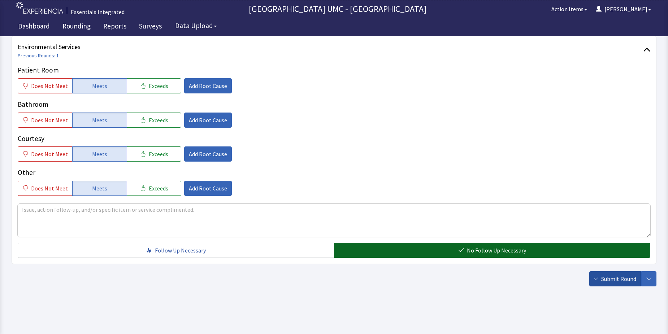
click at [623, 278] on span "Submit Round" at bounding box center [618, 279] width 35 height 9
